Goal: Transaction & Acquisition: Purchase product/service

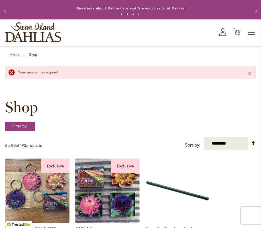
scroll to position [10, 0]
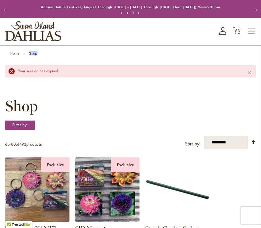
click at [223, 31] on icon "My Account" at bounding box center [222, 31] width 7 height 8
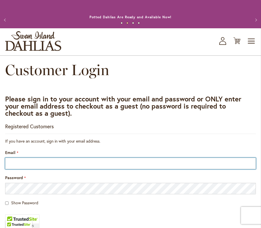
type input "**********"
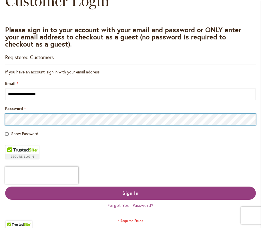
scroll to position [93, 0]
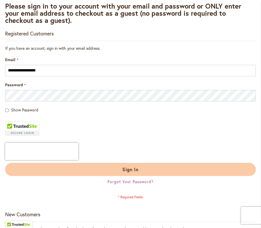
click at [125, 170] on span "Sign In" at bounding box center [130, 169] width 17 height 6
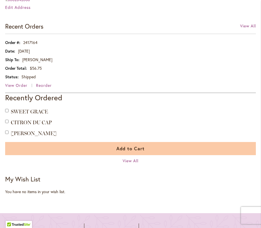
scroll to position [346, 0]
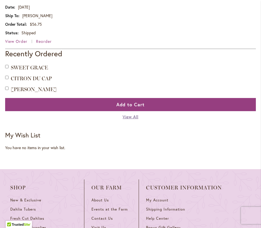
click at [129, 114] on span "View All" at bounding box center [131, 116] width 16 height 5
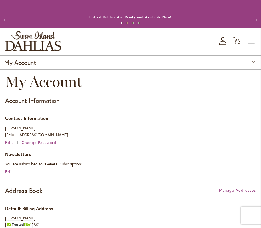
click at [251, 39] on span "Toggle Nav" at bounding box center [251, 40] width 9 height 11
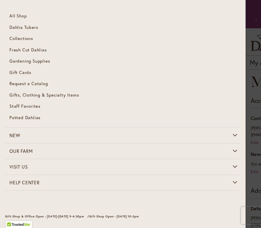
scroll to position [3, 0]
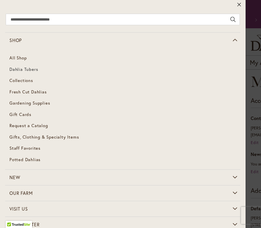
click at [17, 68] on span "Dahlia Tubers" at bounding box center [23, 69] width 29 height 6
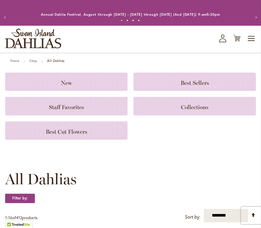
scroll to position [7, 0]
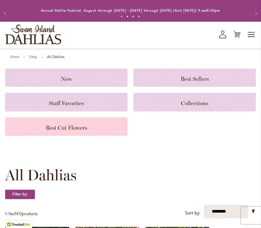
click at [65, 125] on span "Best Cut Flowers" at bounding box center [66, 127] width 41 height 7
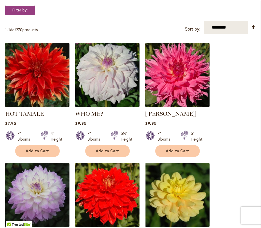
scroll to position [110, 0]
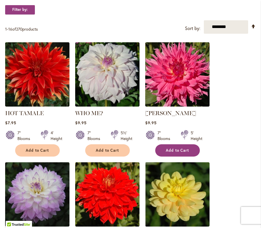
click at [174, 149] on span "Add to Cart" at bounding box center [177, 150] width 23 height 5
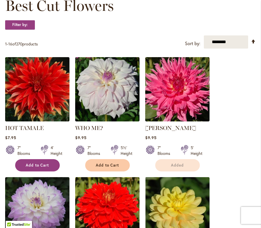
click at [35, 148] on div "7" Blooms 4' Height" at bounding box center [37, 148] width 64 height 16
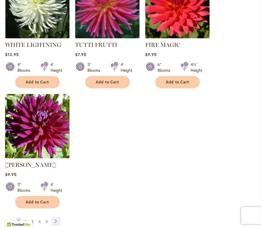
scroll to position [674, 0]
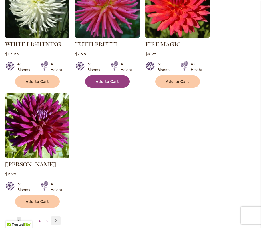
click at [114, 79] on span "Add to Cart" at bounding box center [107, 81] width 23 height 5
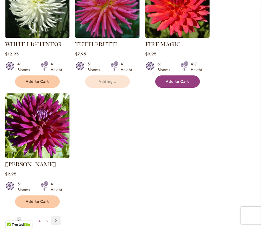
click at [178, 79] on span "Add to Cart" at bounding box center [177, 81] width 23 height 5
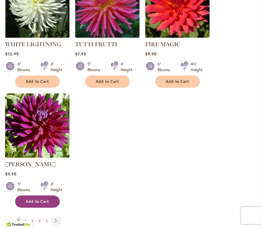
click at [34, 199] on span "Add to Cart" at bounding box center [37, 201] width 23 height 5
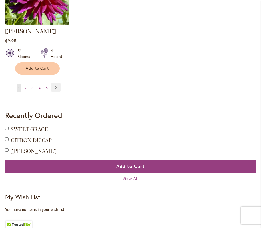
scroll to position [808, 0]
